Goal: Navigation & Orientation: Find specific page/section

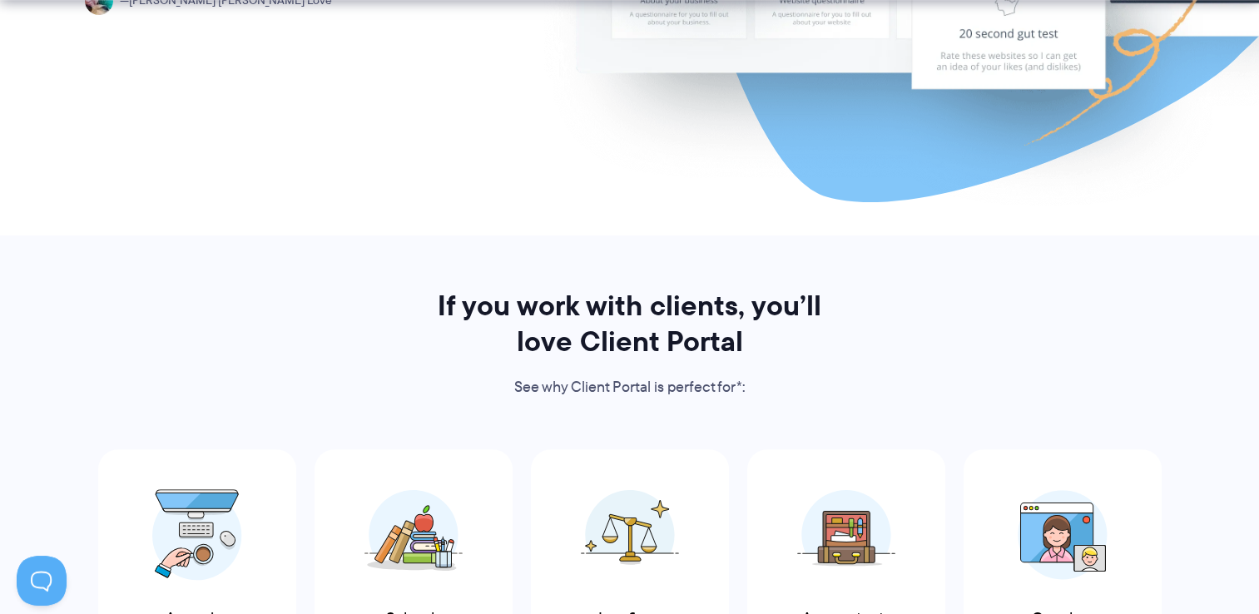
scroll to position [666, 0]
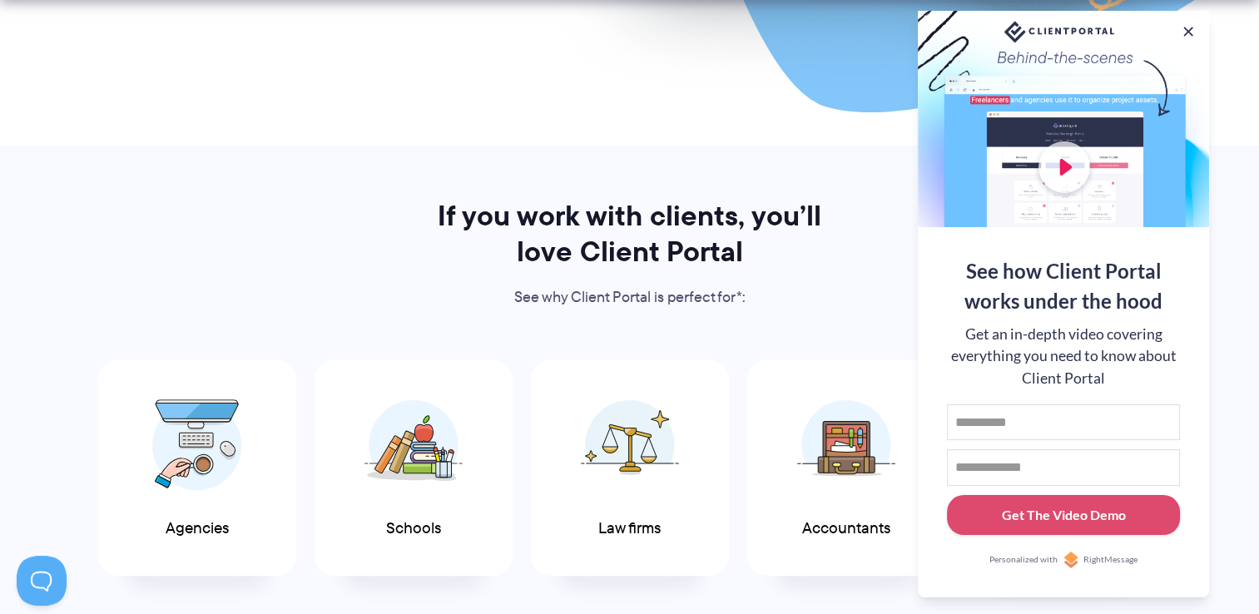
click at [1185, 28] on button at bounding box center [1188, 31] width 17 height 17
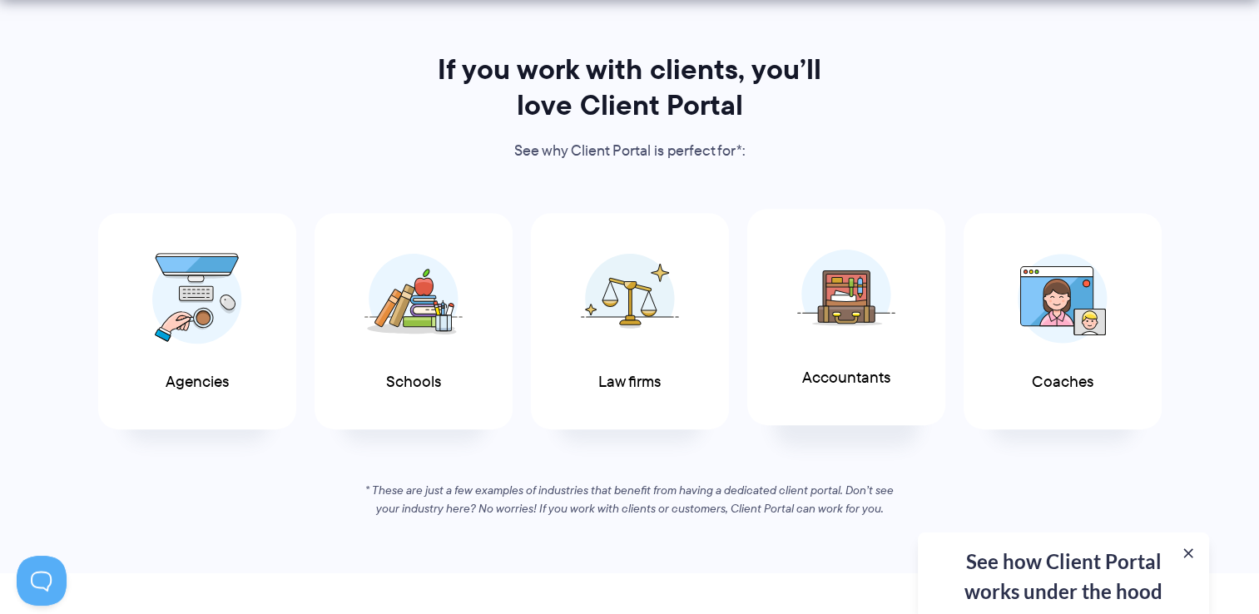
scroll to position [832, 0]
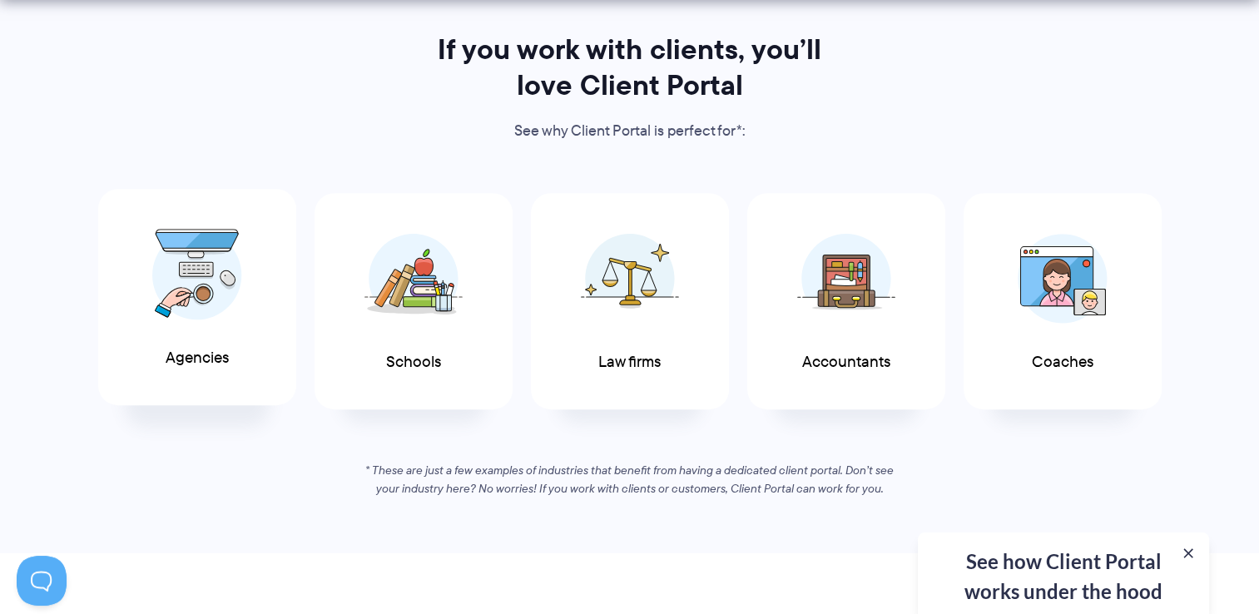
click at [209, 297] on img at bounding box center [197, 275] width 90 height 92
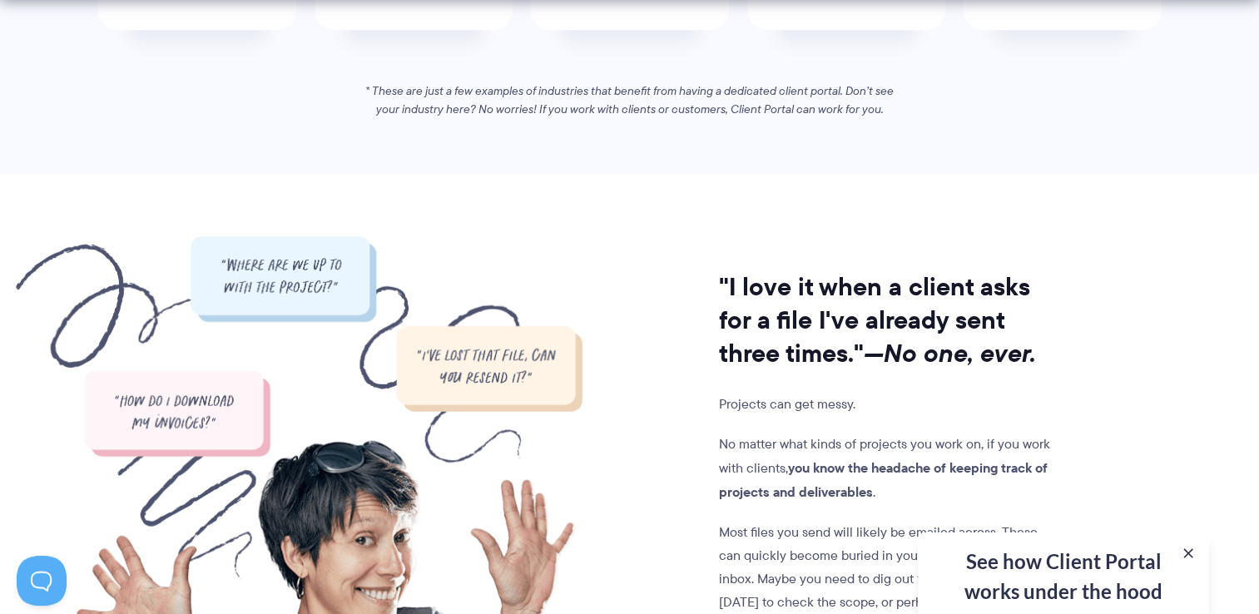
scroll to position [1331, 0]
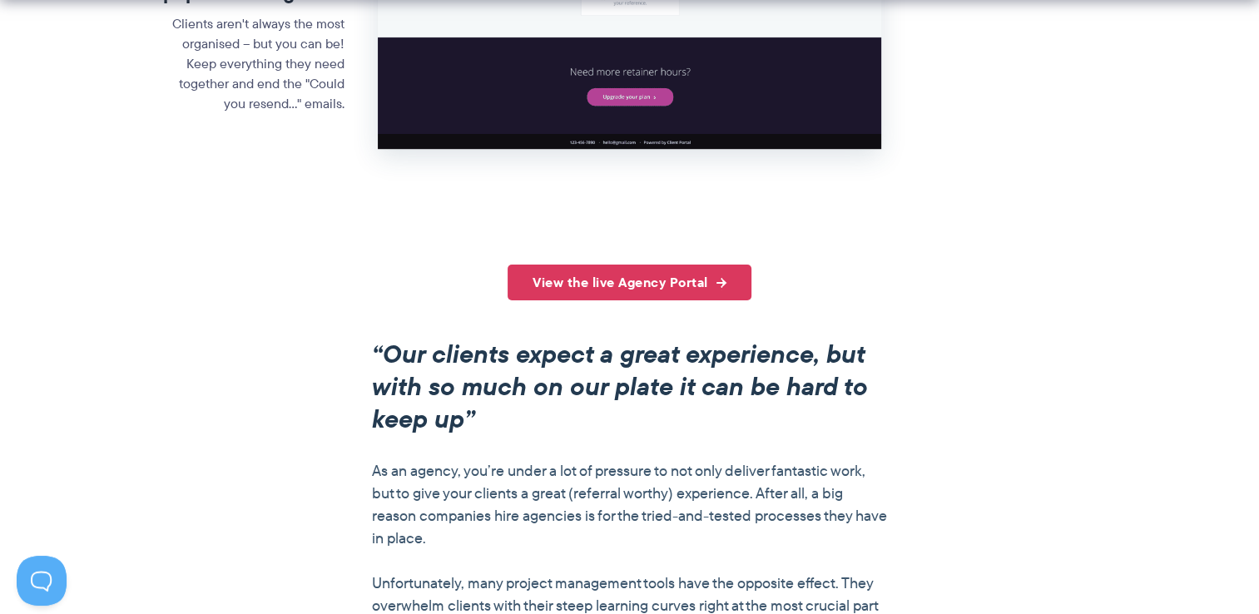
scroll to position [1248, 0]
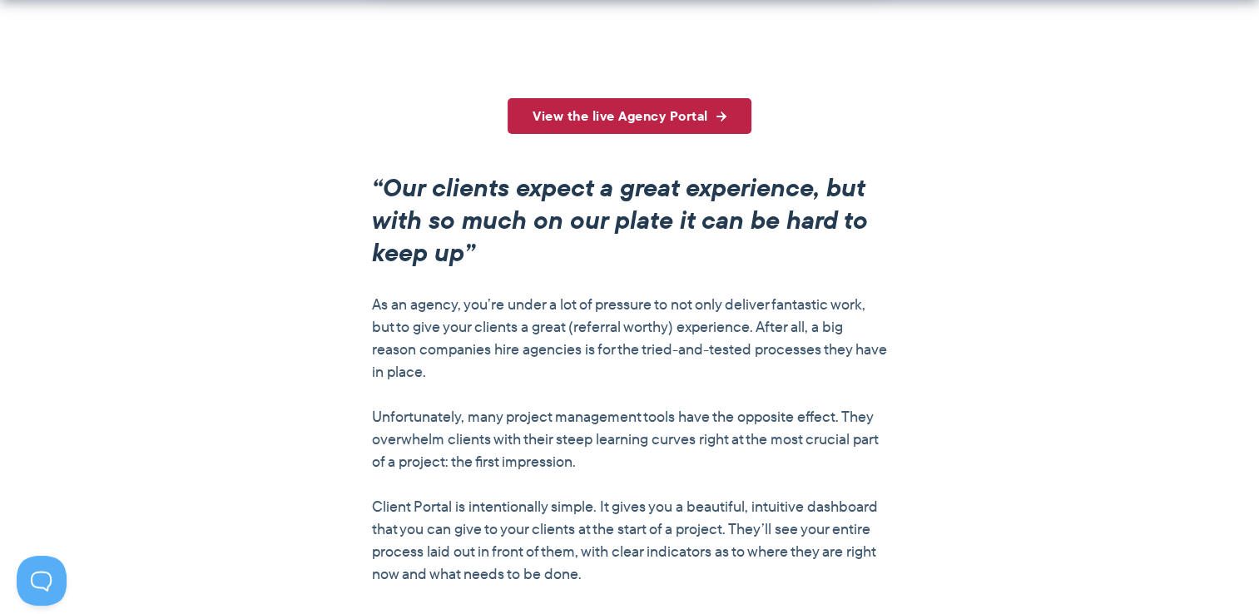
click at [674, 128] on link "View the live Agency Portal" at bounding box center [630, 116] width 244 height 36
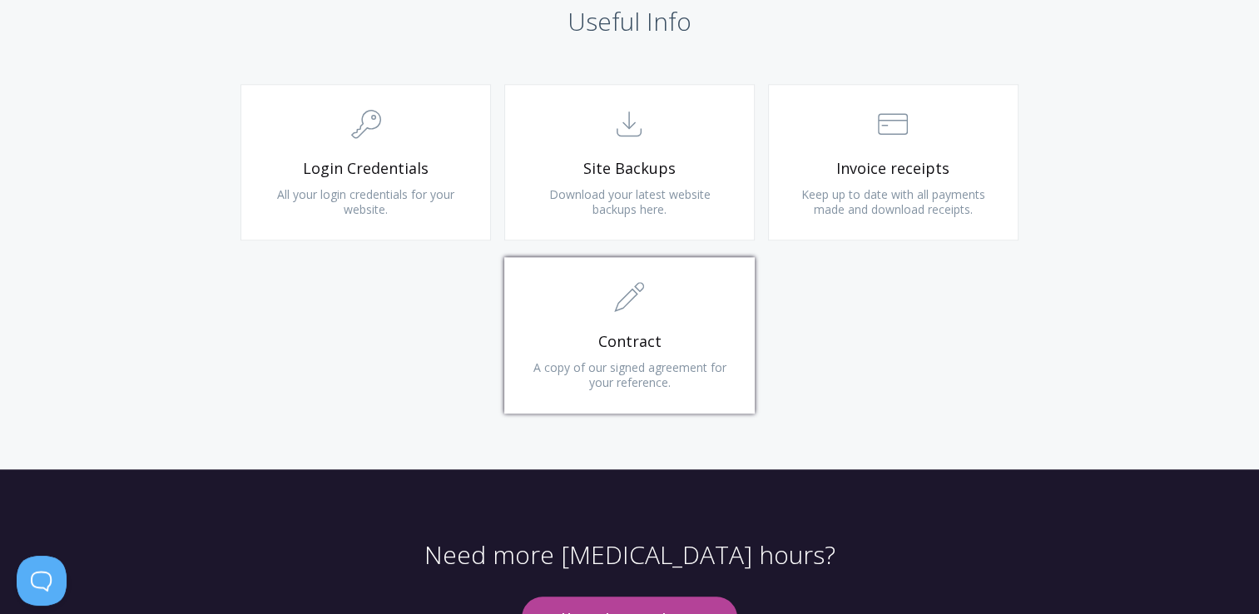
scroll to position [1747, 0]
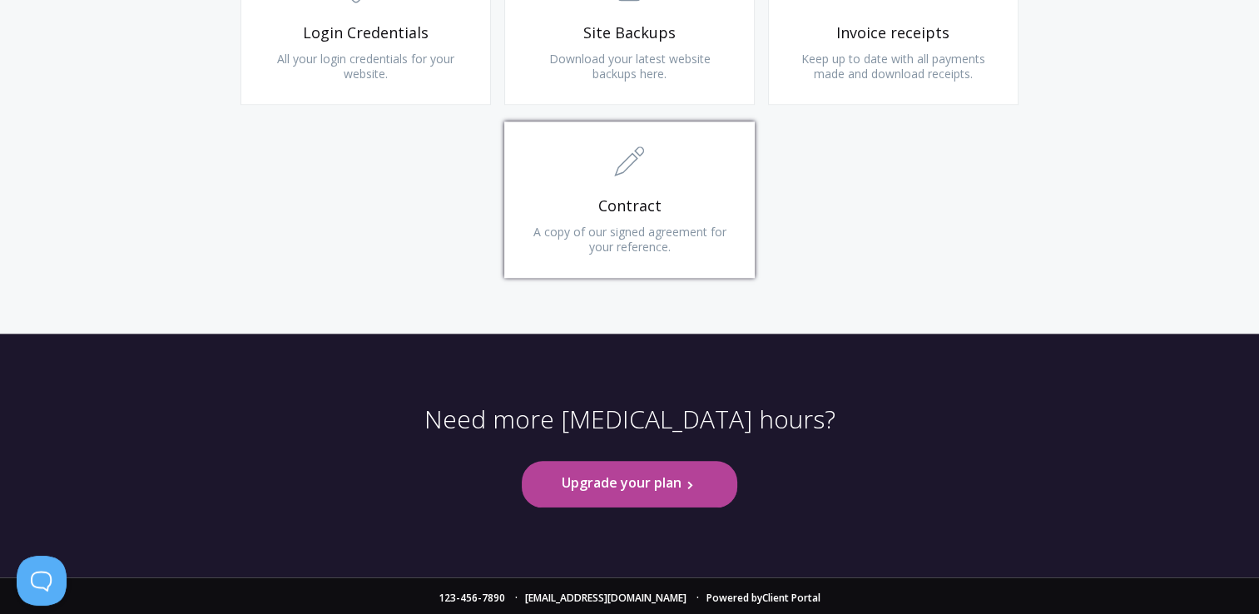
click at [636, 212] on span "Contract" at bounding box center [629, 205] width 199 height 19
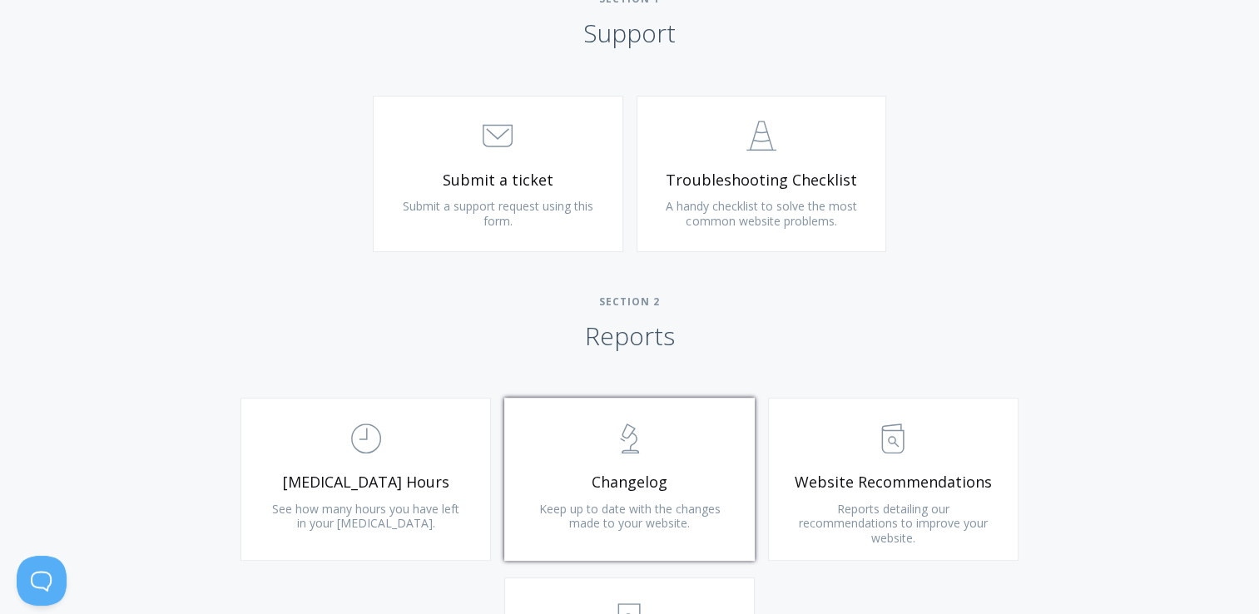
scroll to position [915, 0]
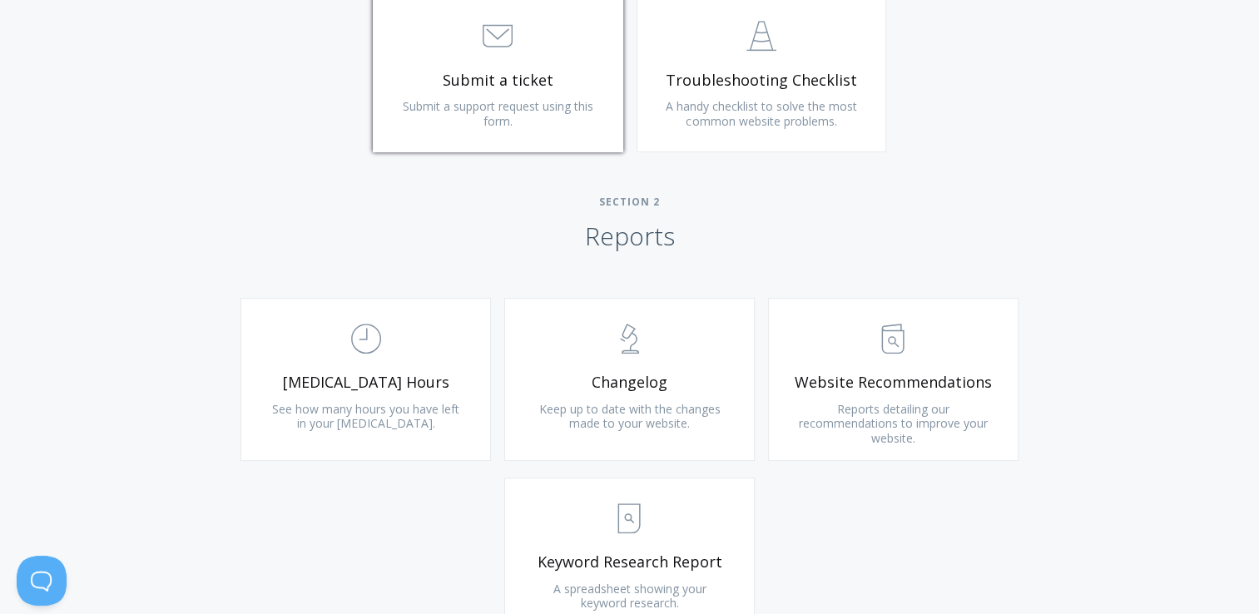
click at [538, 98] on span "Submit a support request using this form." at bounding box center [498, 113] width 191 height 31
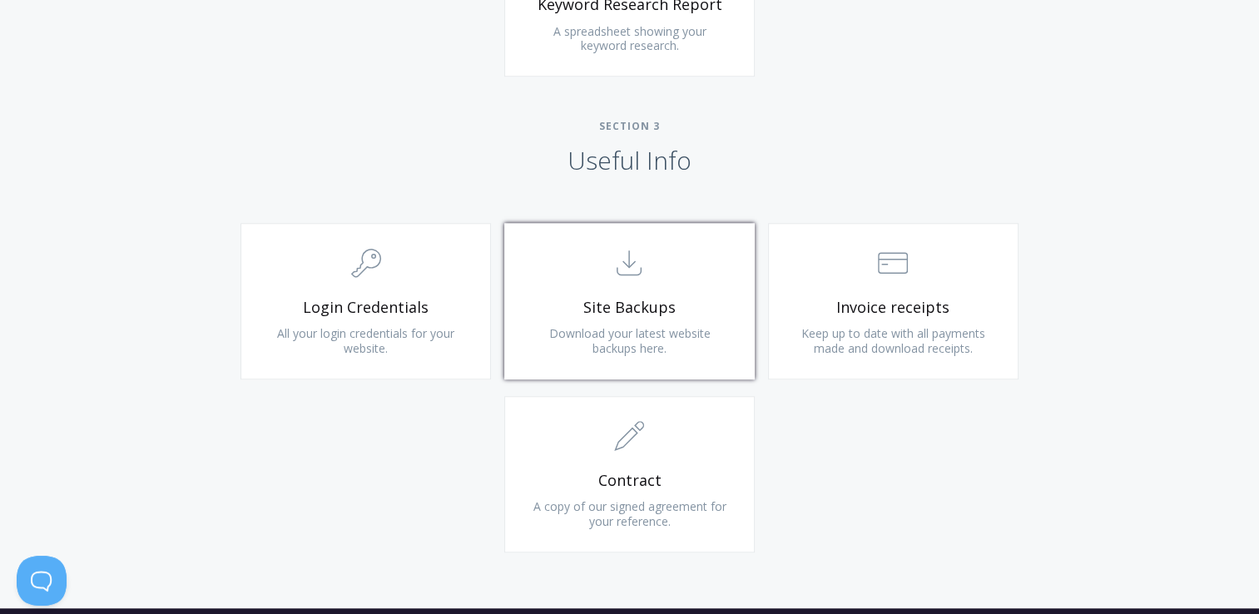
scroll to position [1498, 0]
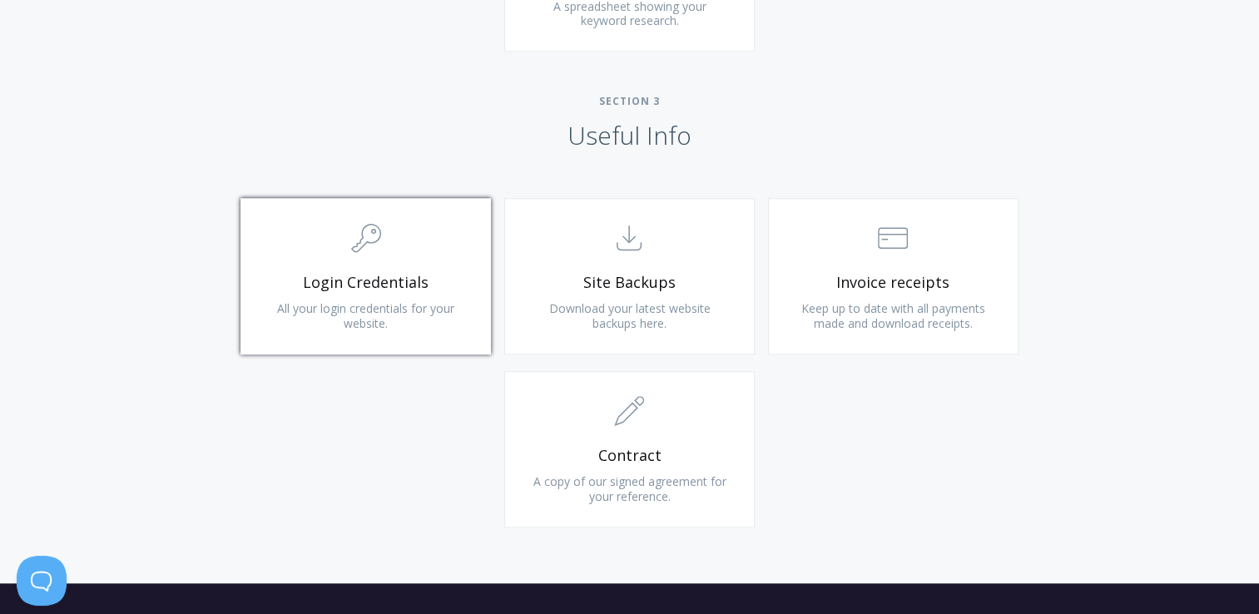
click at [312, 304] on span "All your login credentials for your website." at bounding box center [365, 315] width 177 height 31
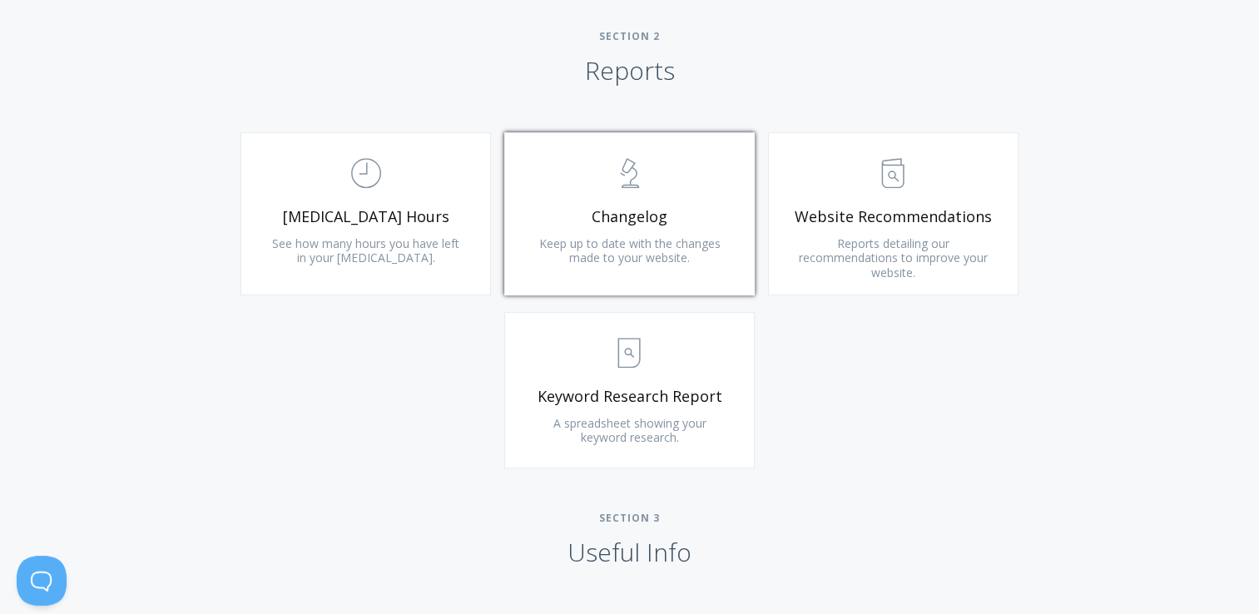
scroll to position [919, 0]
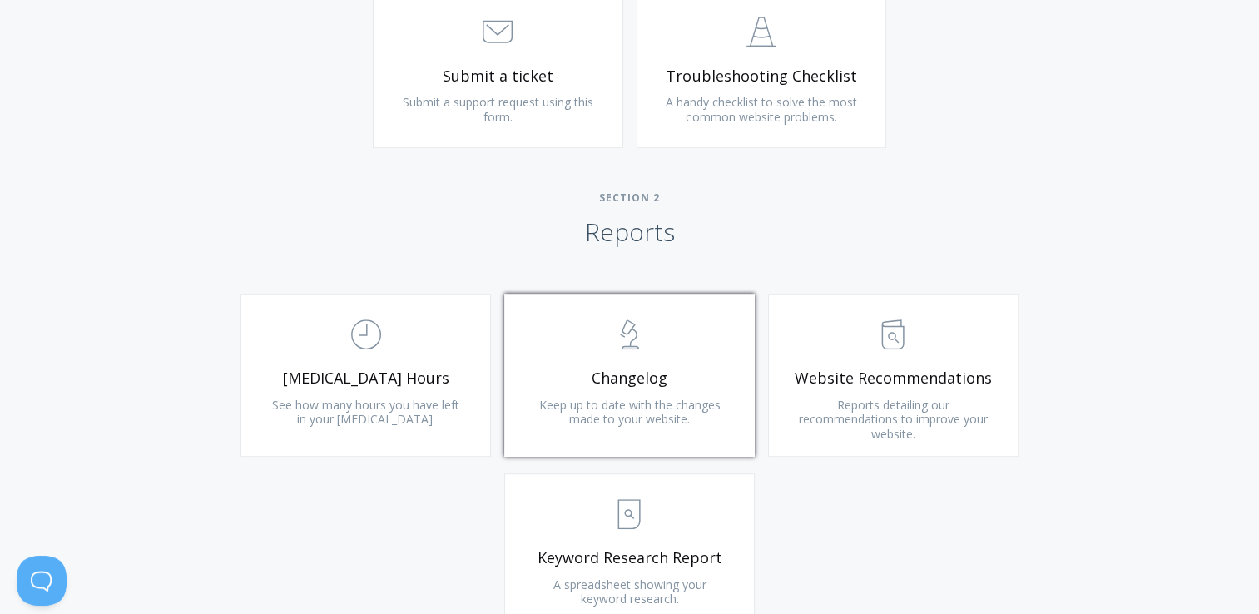
click at [637, 346] on icon at bounding box center [630, 347] width 17 height 2
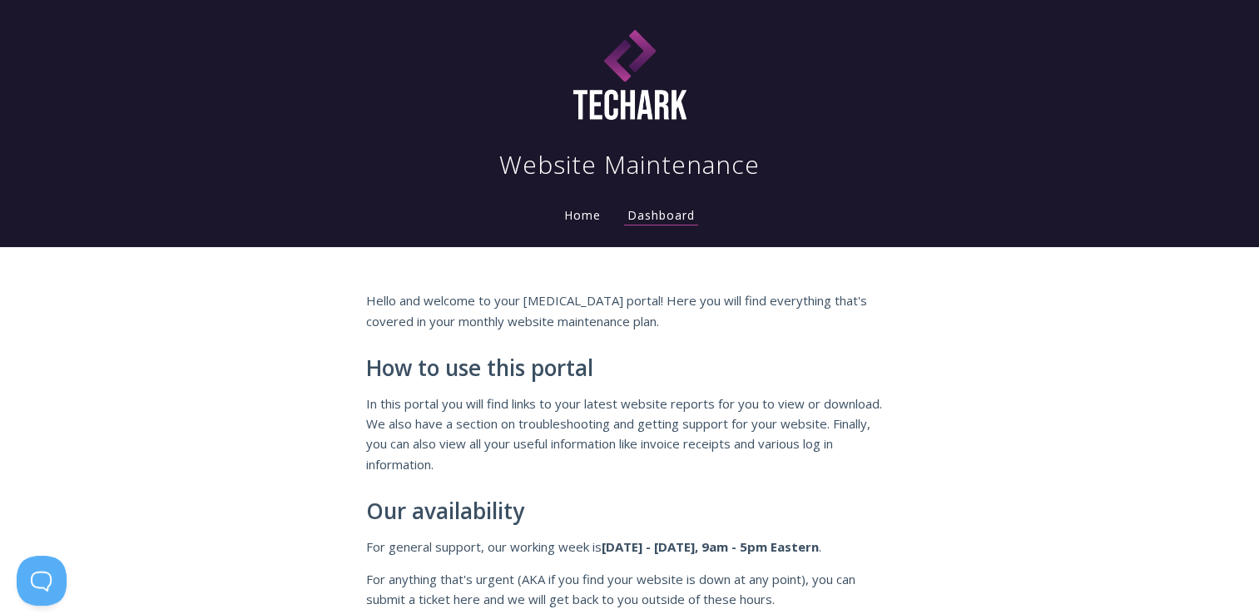
scroll to position [0, 0]
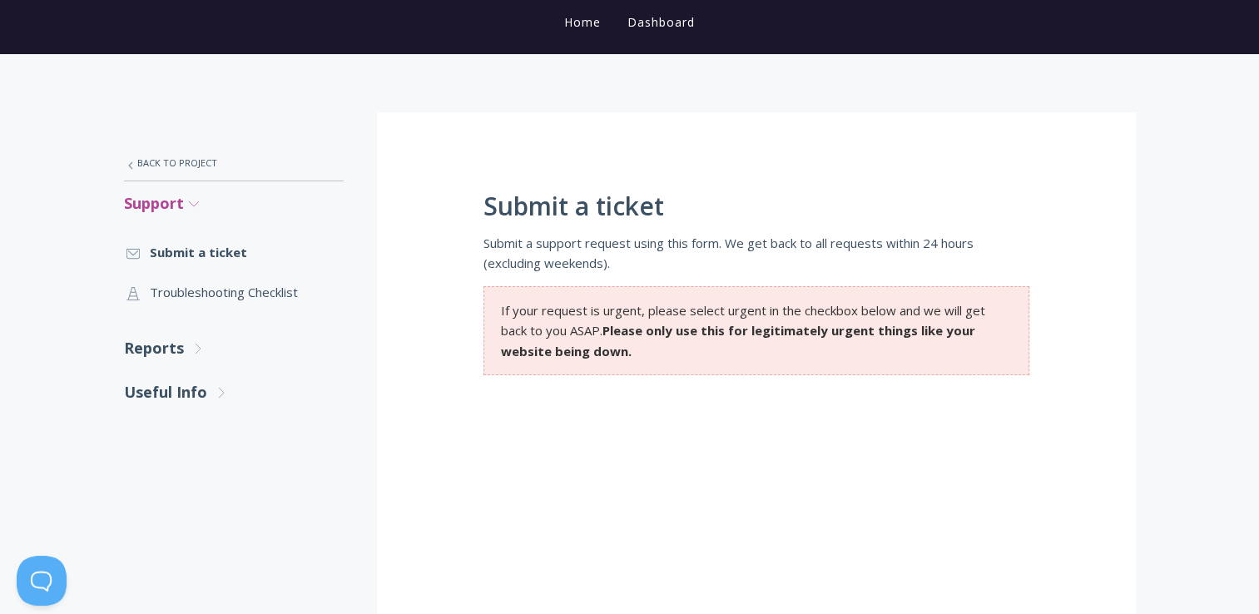
scroll to position [166, 0]
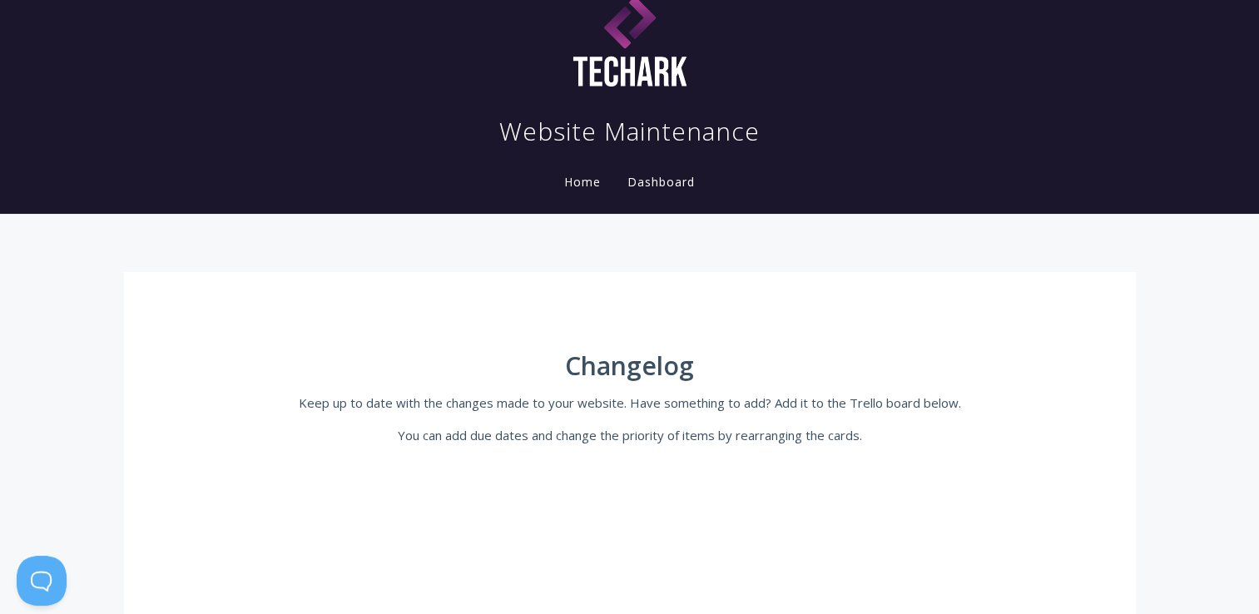
scroll to position [333, 0]
